Goal: Task Accomplishment & Management: Use online tool/utility

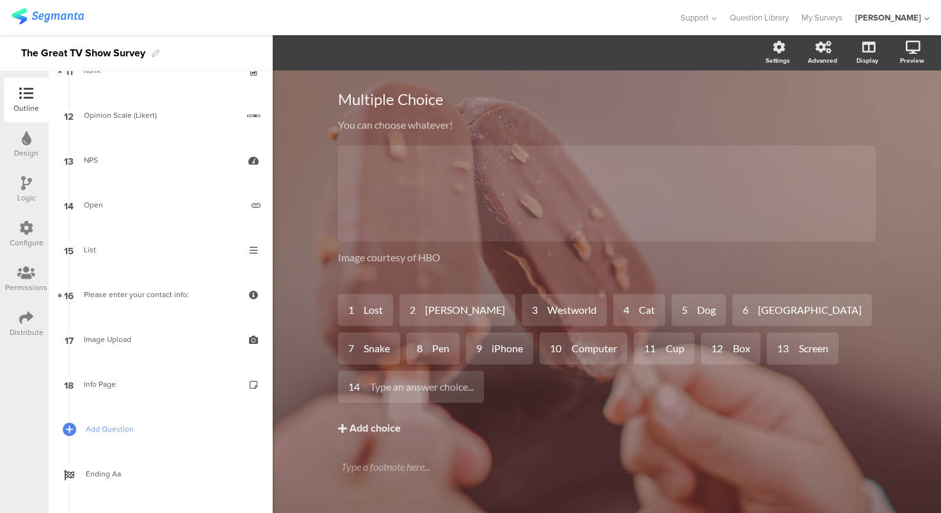
scroll to position [548, 0]
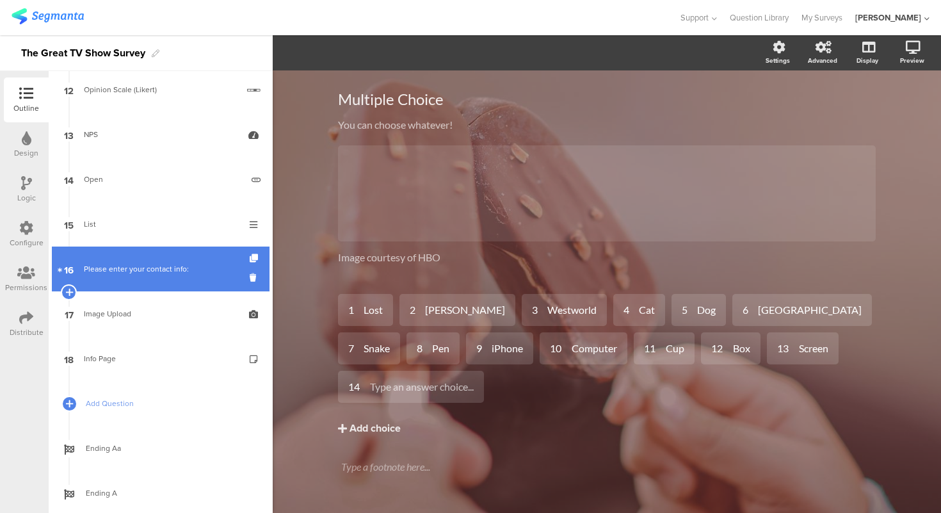
click at [161, 266] on div "Please enter your contact info:" at bounding box center [160, 268] width 153 height 13
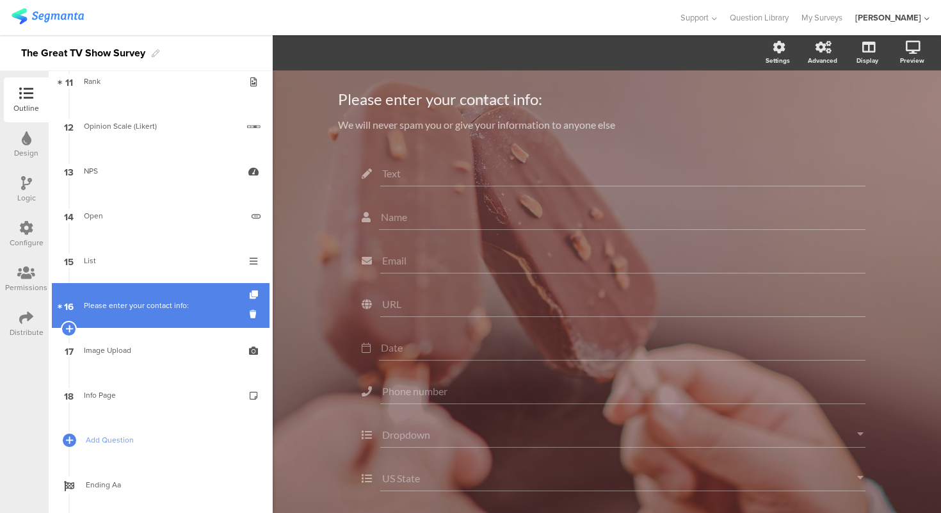
scroll to position [508, 0]
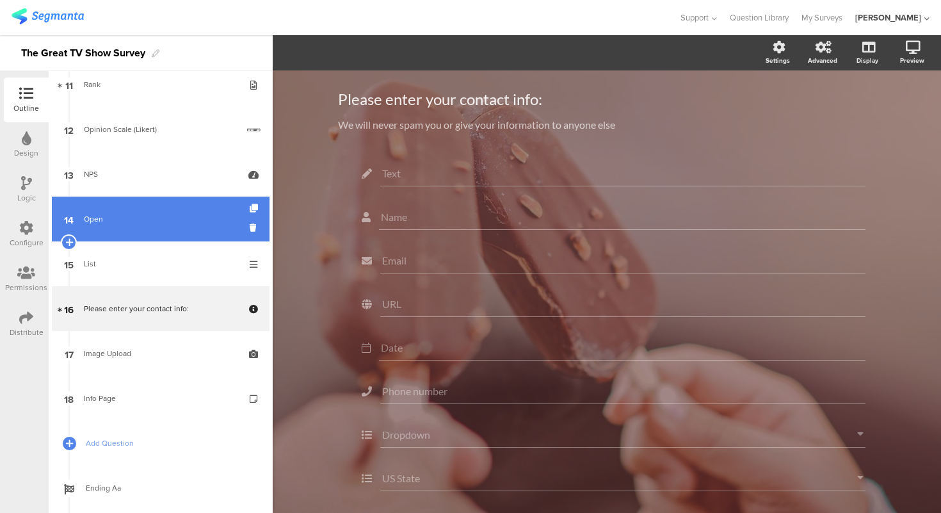
click at [148, 212] on div "Open" at bounding box center [163, 218] width 158 height 13
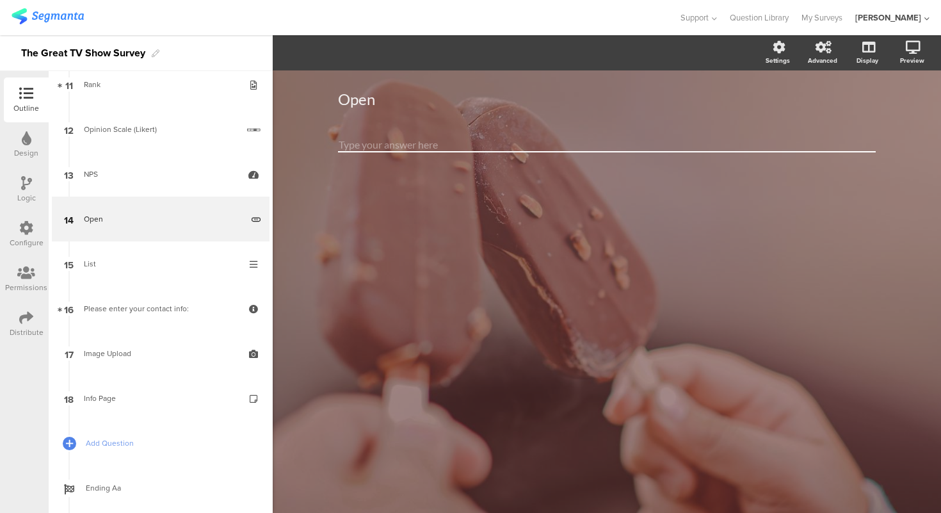
click at [421, 141] on input "number" at bounding box center [607, 145] width 538 height 15
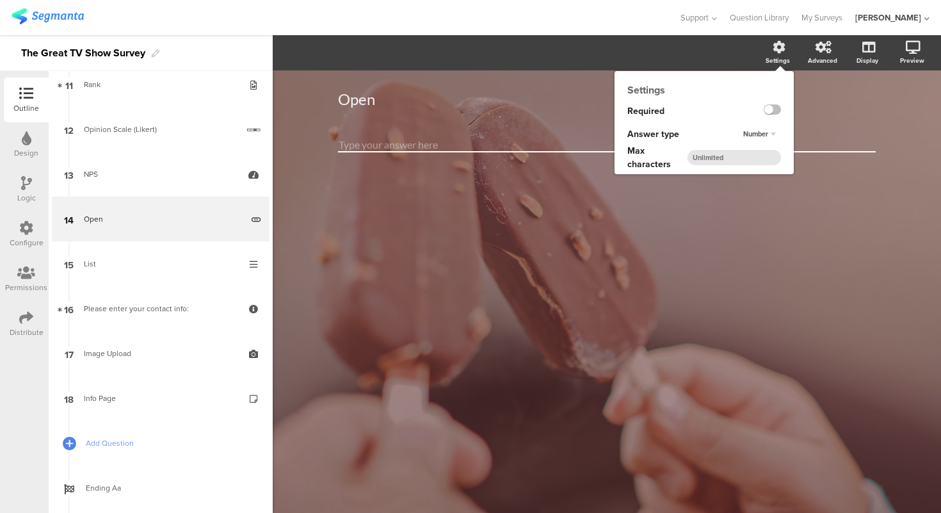
click at [765, 137] on span "Number" at bounding box center [755, 134] width 25 height 10
click at [762, 149] on div "Long text" at bounding box center [752, 146] width 76 height 13
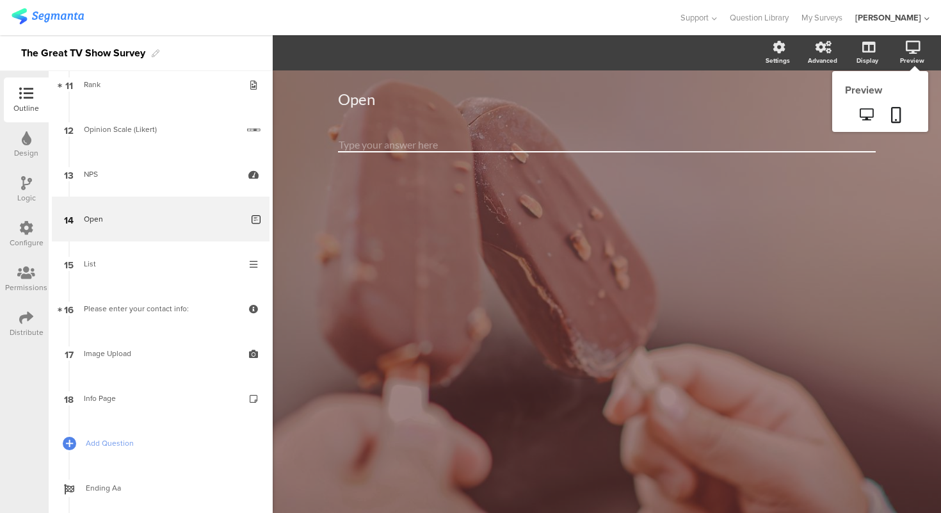
click at [906, 49] on icon at bounding box center [913, 47] width 15 height 13
click at [860, 116] on icon at bounding box center [866, 114] width 13 height 12
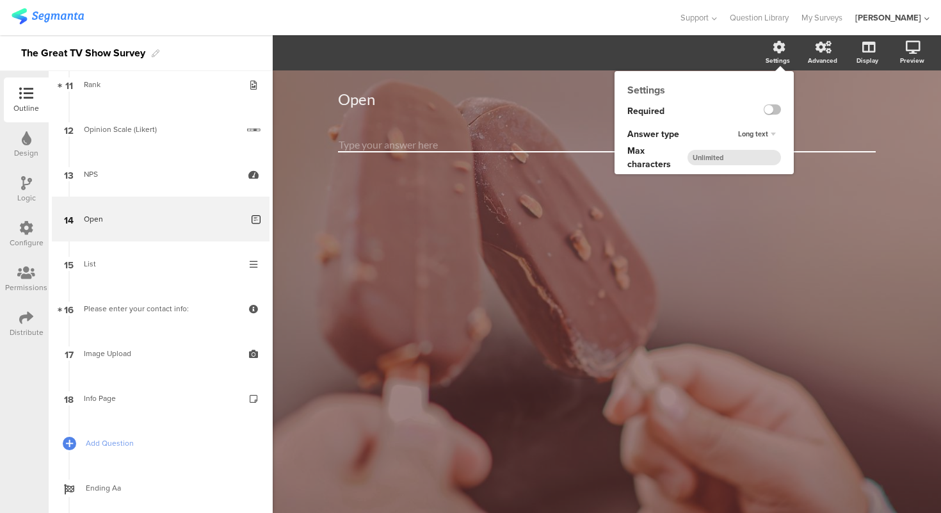
click at [769, 133] on div "Long text" at bounding box center [757, 134] width 48 height 15
click at [765, 160] on div "Short text" at bounding box center [752, 159] width 76 height 13
click at [773, 134] on div "Short text" at bounding box center [756, 134] width 50 height 15
click at [769, 149] on div "Long text" at bounding box center [752, 146] width 76 height 13
click at [764, 138] on div "Long text" at bounding box center [757, 134] width 48 height 15
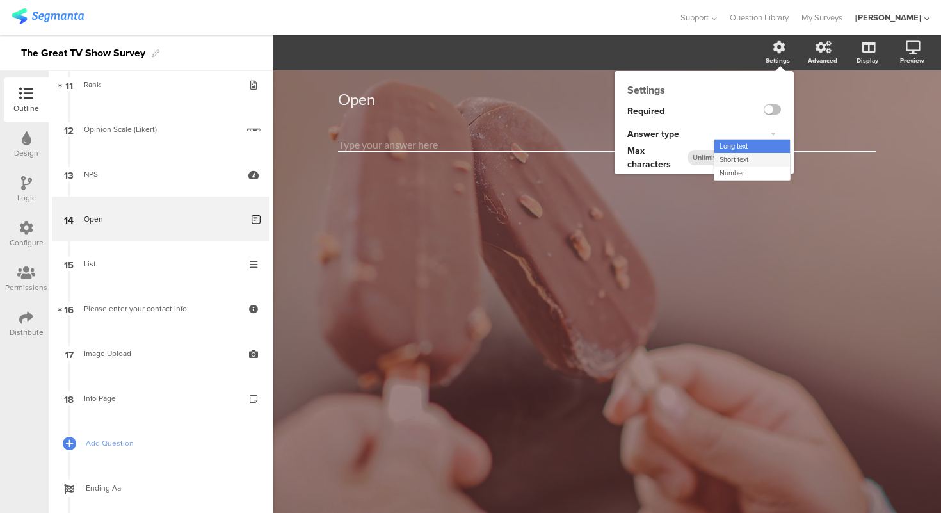
click at [758, 163] on div "Short text" at bounding box center [752, 159] width 76 height 13
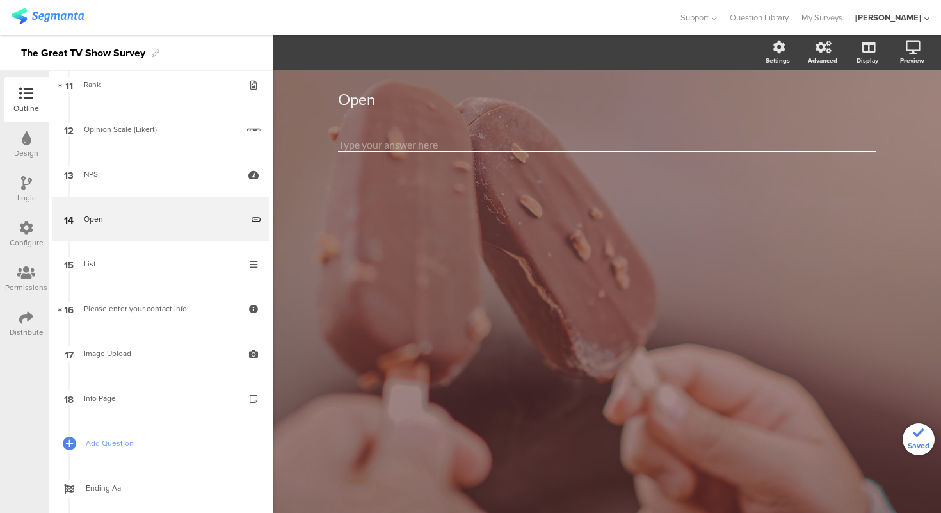
click at [787, 204] on div "Open Open" at bounding box center [606, 136] width 563 height 133
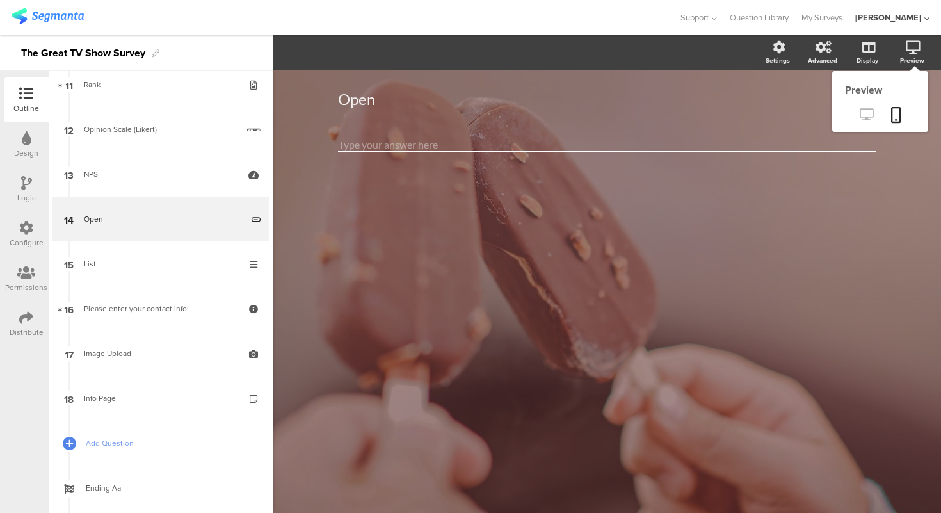
click at [861, 113] on icon at bounding box center [866, 114] width 13 height 12
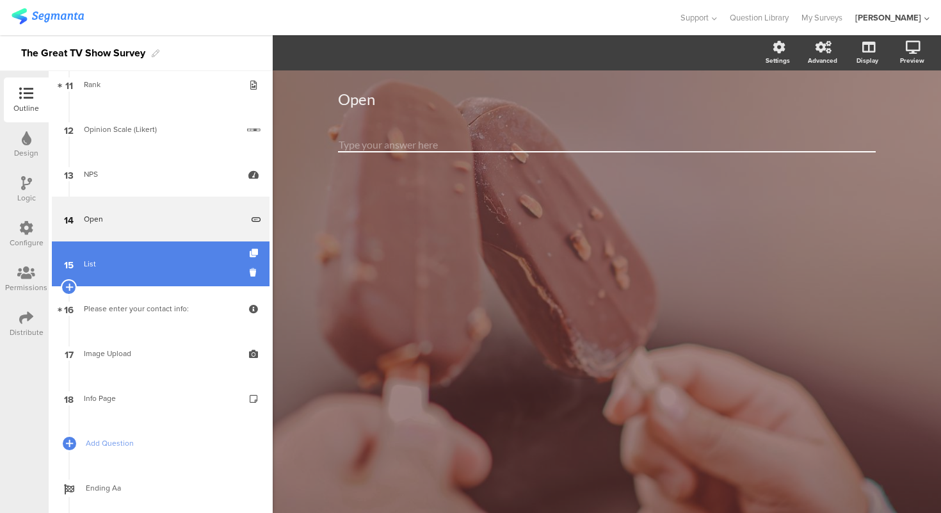
click at [177, 265] on div "List" at bounding box center [160, 263] width 153 height 13
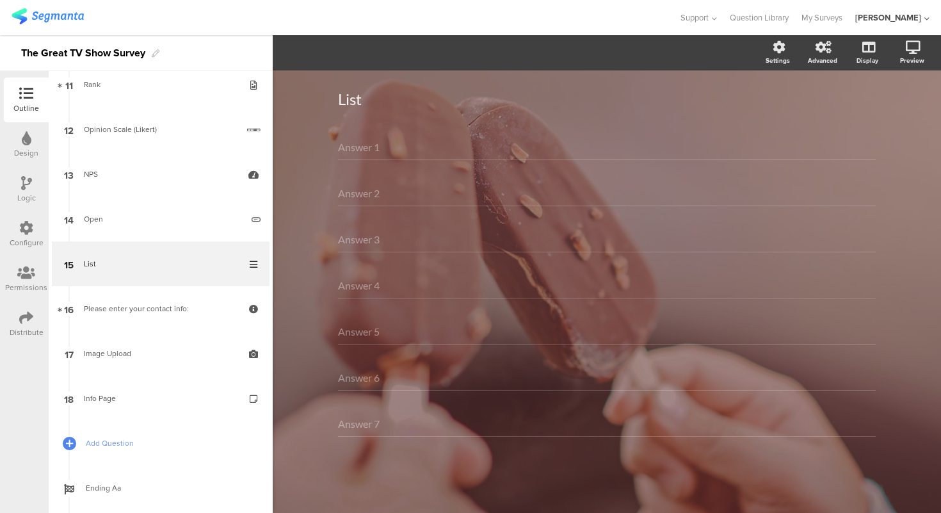
click at [416, 149] on div "Answer 1" at bounding box center [607, 147] width 538 height 26
click at [316, 152] on div "List List Answer 1 Answer 2 Answer 3 Answer 4 Answer 5 Answer 6 Answer 7" at bounding box center [607, 291] width 668 height 442
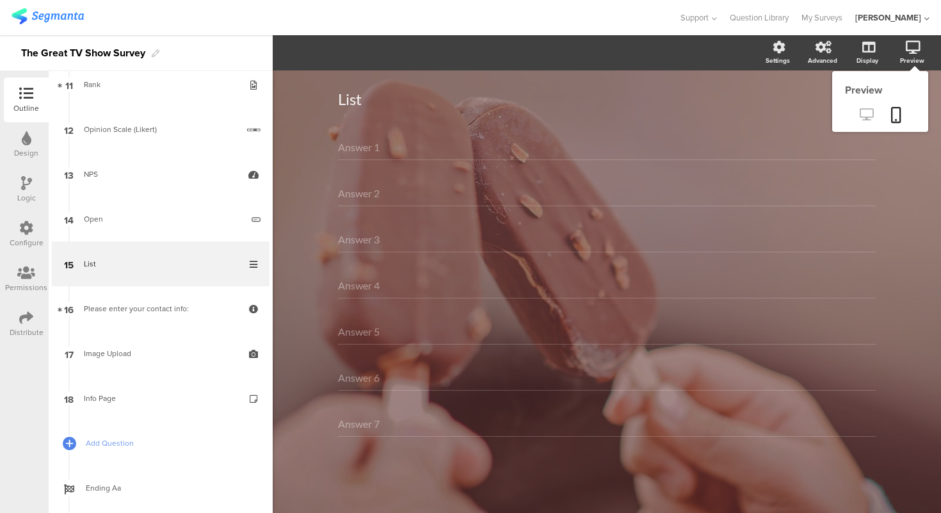
click at [870, 113] on icon at bounding box center [866, 114] width 13 height 12
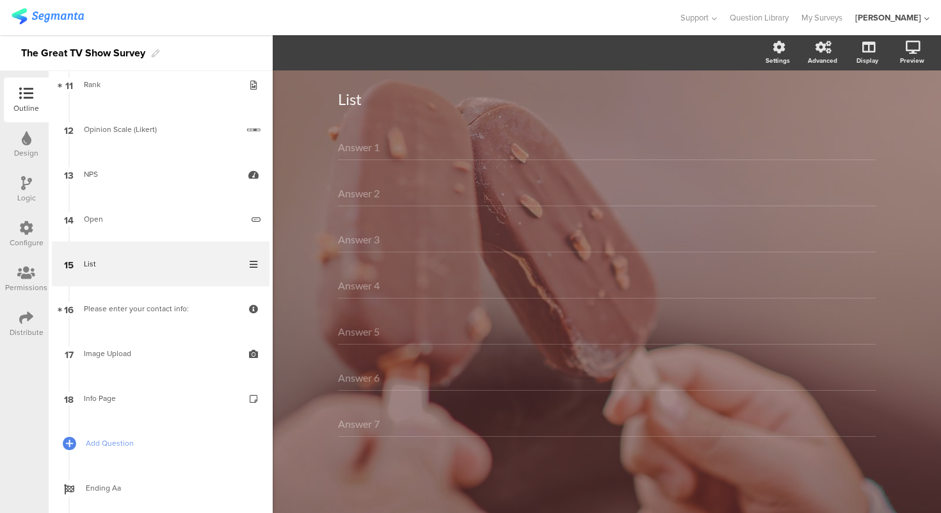
click at [301, 129] on div "List List Answer 1 Answer 2 Answer 3 Answer 4 Answer 5 Answer 6 Answer 7" at bounding box center [607, 291] width 668 height 442
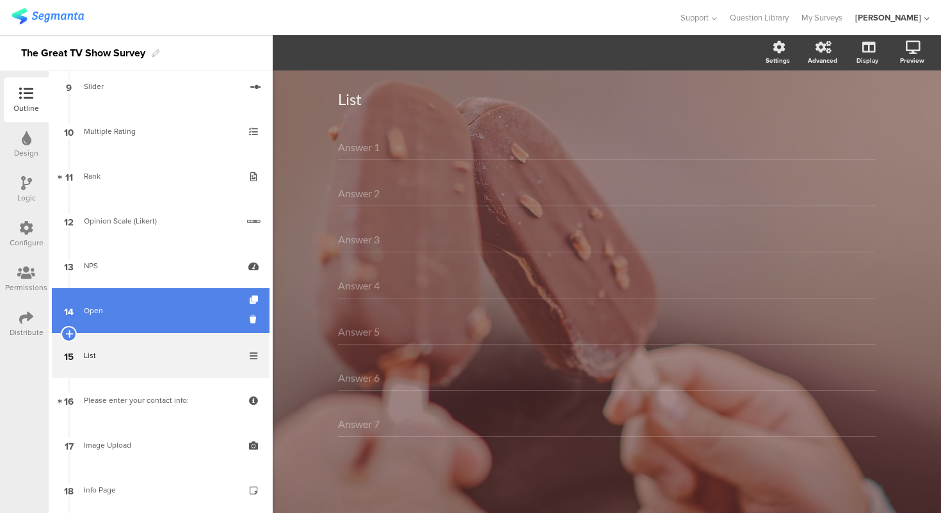
scroll to position [456, 0]
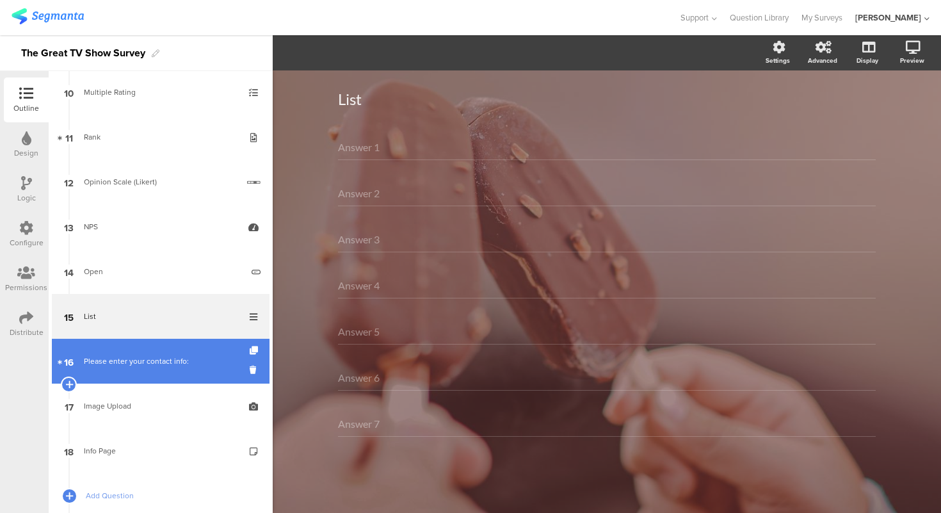
click at [131, 362] on div "Please enter your contact info:" at bounding box center [160, 361] width 153 height 13
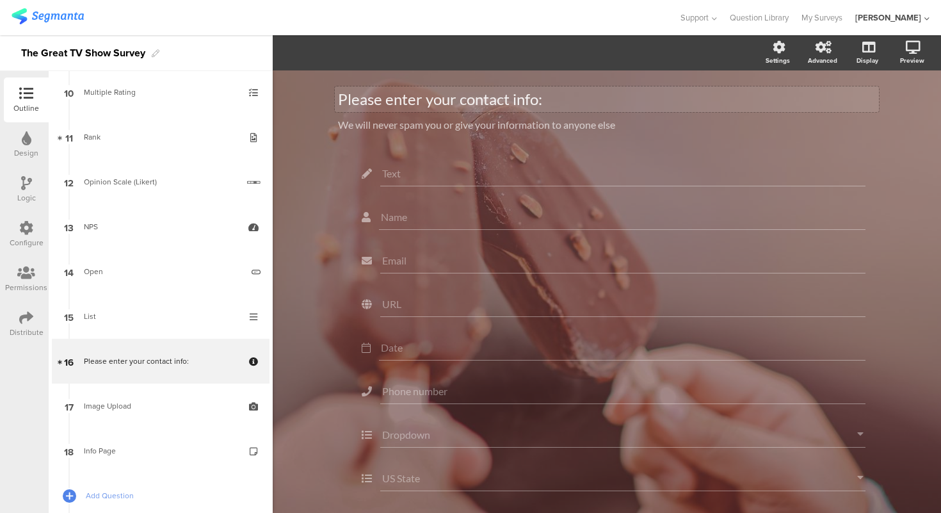
click at [387, 97] on div "Please enter your contact info:" at bounding box center [607, 99] width 538 height 19
click at [387, 97] on p "Please enter your contact info:" at bounding box center [607, 99] width 538 height 19
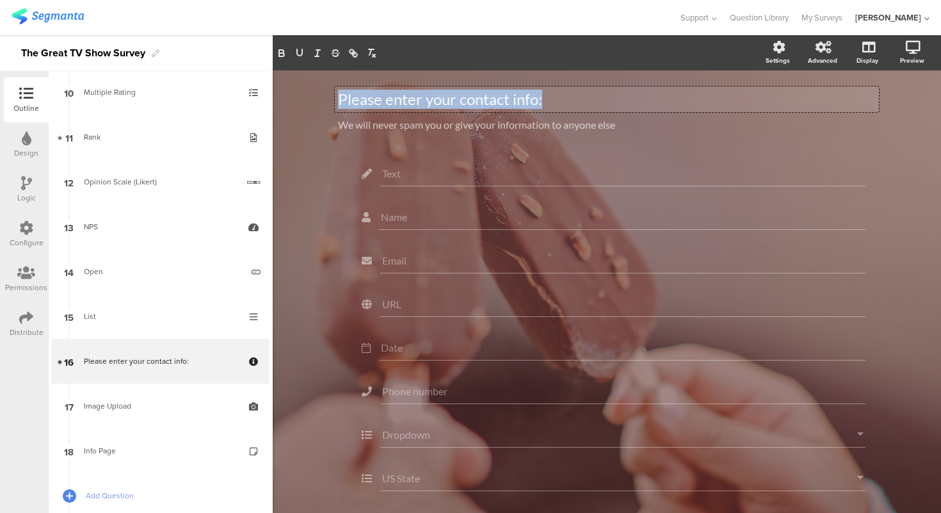
click at [387, 97] on p "Please enter your contact info:" at bounding box center [607, 99] width 538 height 19
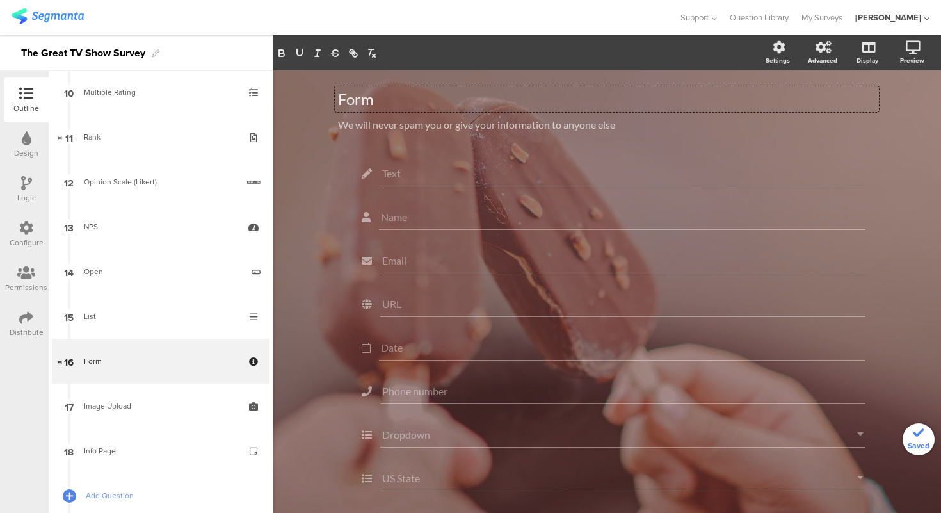
click at [296, 232] on div "Form Form Form We will never spam you or give your information to anyone else W…" at bounding box center [607, 370] width 668 height 600
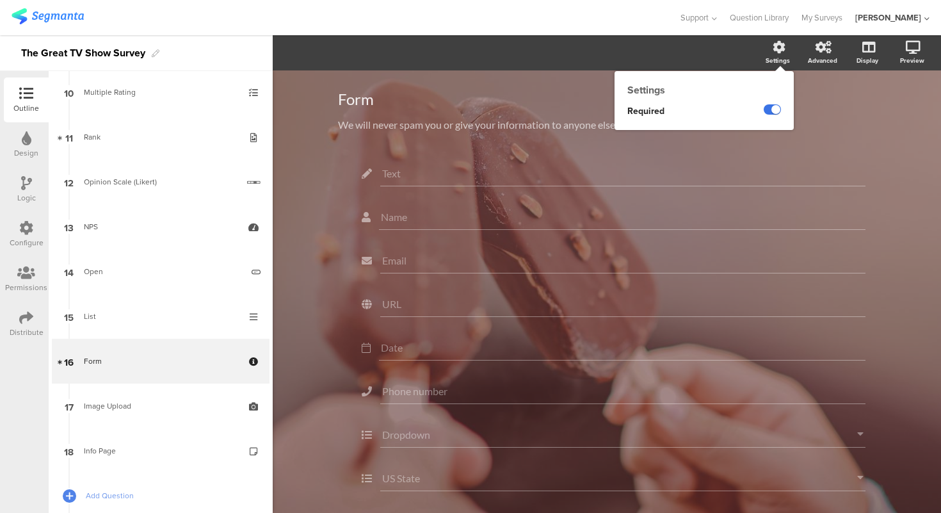
click at [774, 106] on label at bounding box center [772, 109] width 17 height 10
click at [0, 0] on input "checkbox" at bounding box center [0, 0] width 0 height 0
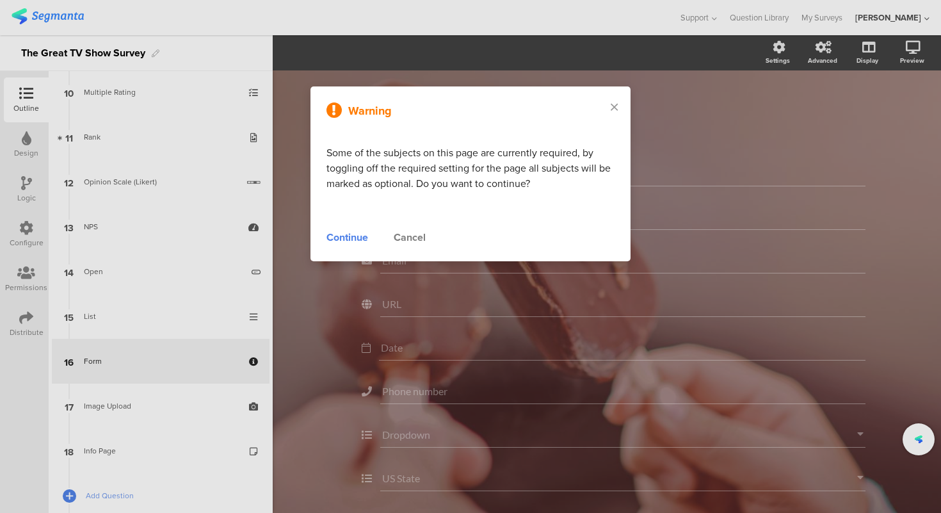
click at [356, 234] on div "Continue" at bounding box center [347, 237] width 42 height 15
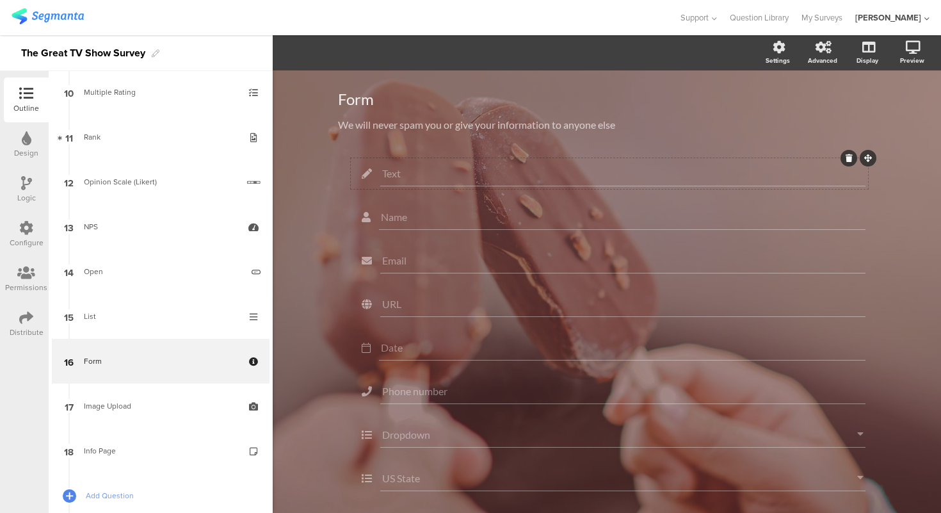
click at [413, 175] on input "Text" at bounding box center [622, 173] width 481 height 12
click at [324, 182] on div "Form Form We will never spam you or give your information to anyone else We wil…" at bounding box center [607, 370] width 668 height 600
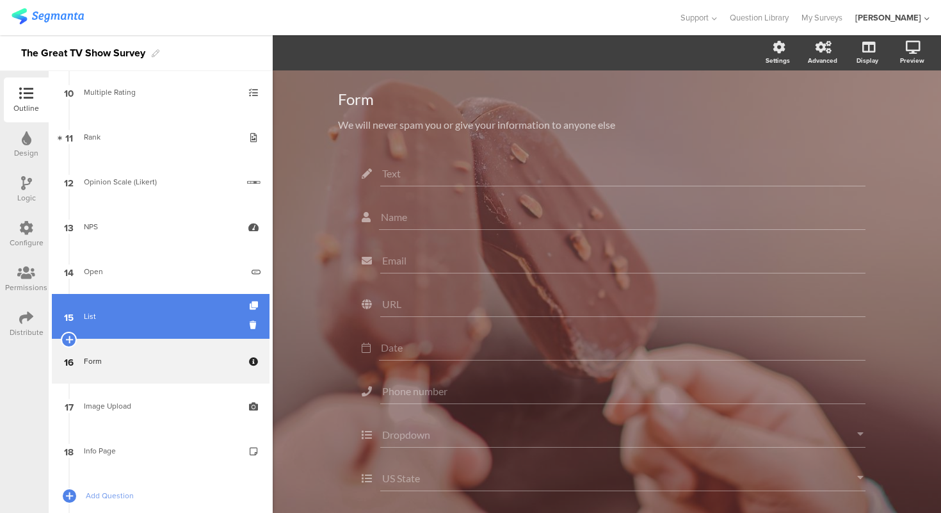
click at [167, 337] on link "15 List" at bounding box center [161, 316] width 218 height 45
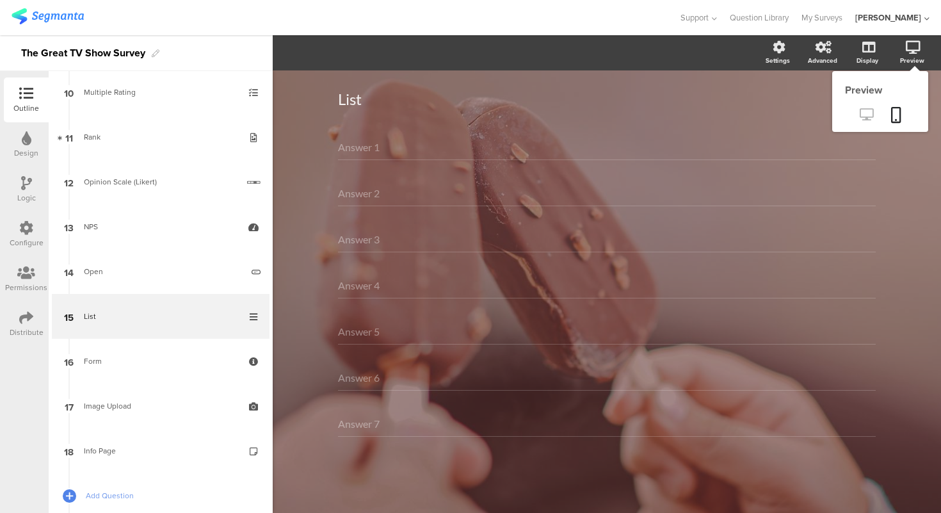
click at [865, 116] on icon at bounding box center [866, 114] width 13 height 12
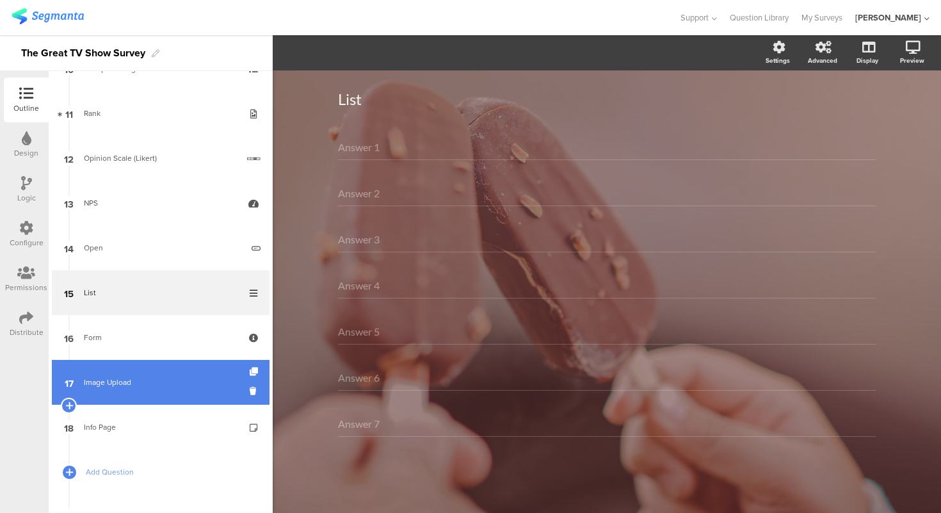
scroll to position [480, 0]
click at [145, 385] on div "Image Upload" at bounding box center [160, 381] width 153 height 13
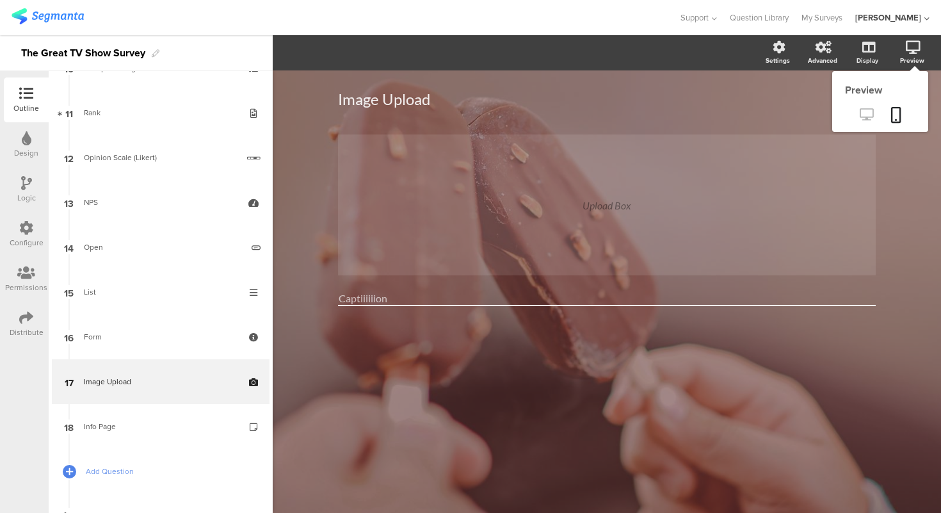
click at [865, 119] on icon at bounding box center [866, 114] width 13 height 12
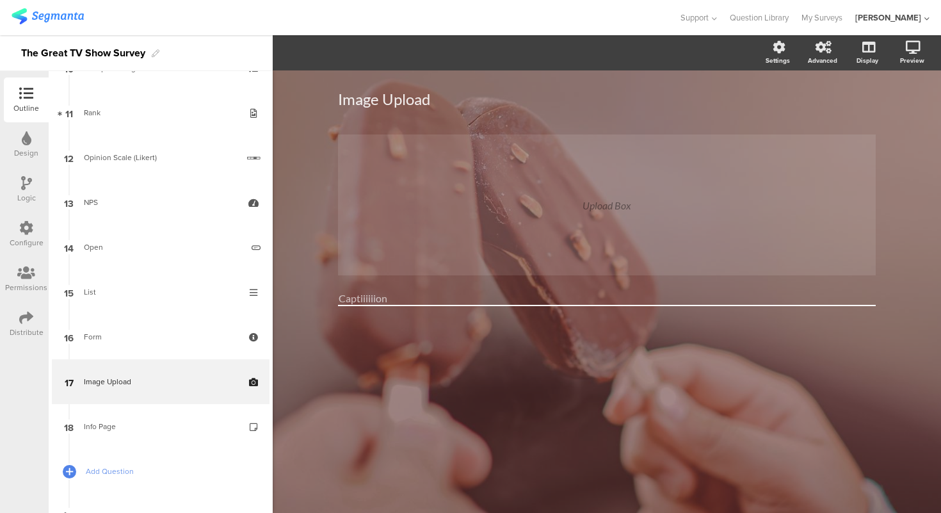
click at [297, 140] on div "Image Upload Image Upload Upload Box Captiiiiiion" at bounding box center [607, 291] width 668 height 442
